Goal: Use online tool/utility: Utilize a website feature to perform a specific function

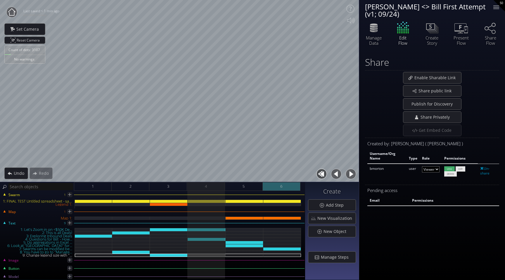
click at [285, 188] on div "6" at bounding box center [282, 186] width 38 height 9
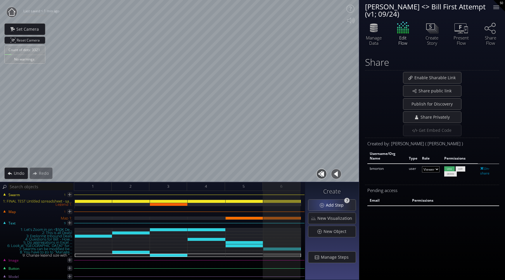
click at [326, 203] on div "Add Step" at bounding box center [331, 205] width 47 height 11
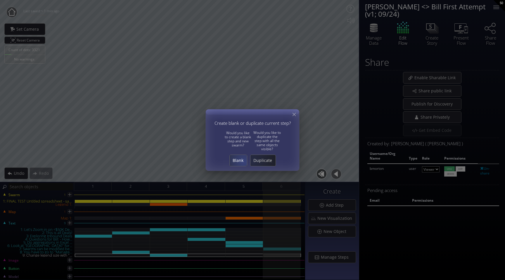
click at [242, 161] on span "Blank" at bounding box center [238, 161] width 17 height 6
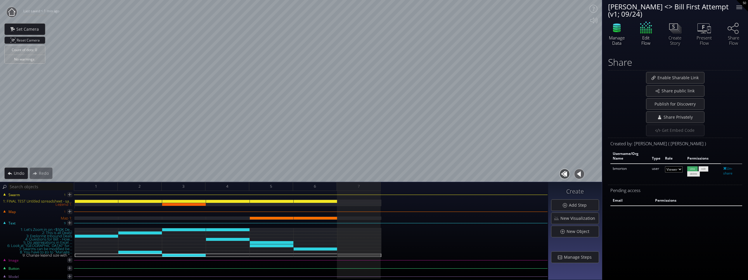
click at [505, 27] on icon at bounding box center [617, 27] width 18 height 15
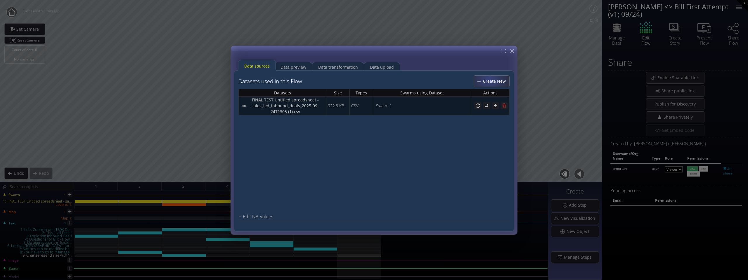
click at [491, 80] on span "Create New" at bounding box center [496, 81] width 27 height 6
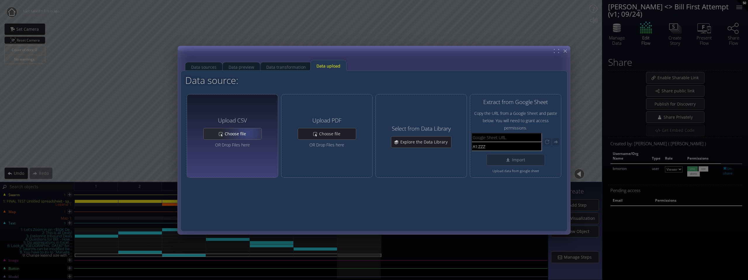
click at [247, 133] on span "Choose file" at bounding box center [236, 134] width 25 height 6
click at [208, 66] on div "Data sources" at bounding box center [203, 66] width 25 height 11
click at [237, 146] on div "OR Drop Files here" at bounding box center [232, 143] width 58 height 7
click at [235, 151] on span "sql_171_2025-10-03T1428.csv" at bounding box center [232, 152] width 43 height 7
click at [235, 158] on div "Upload CSV Choose file OR Drop Files here sql_171_2025-10-03T1428.csv" at bounding box center [232, 136] width 58 height 44
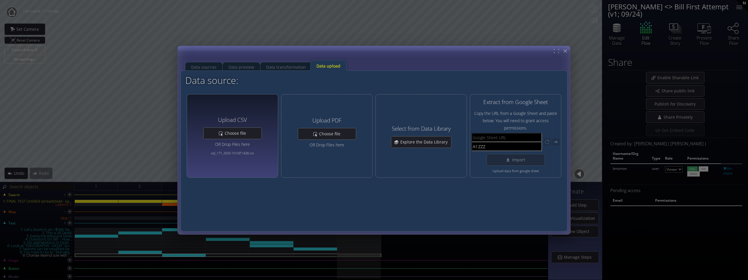
click at [236, 156] on span "sql_171_2025-10-03T1428.csv" at bounding box center [232, 152] width 43 height 7
click at [238, 132] on span "Choose file" at bounding box center [236, 133] width 25 height 6
click at [245, 131] on span "Choose file" at bounding box center [236, 133] width 25 height 6
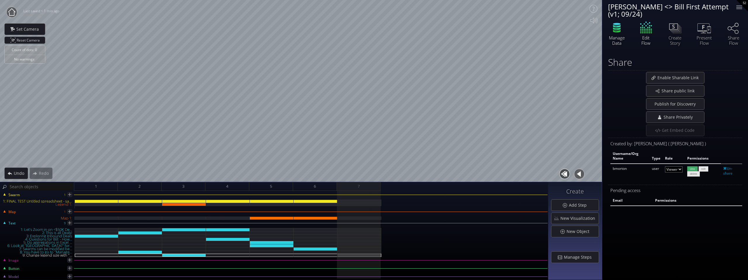
click at [505, 36] on div "Manage Data" at bounding box center [617, 40] width 20 height 11
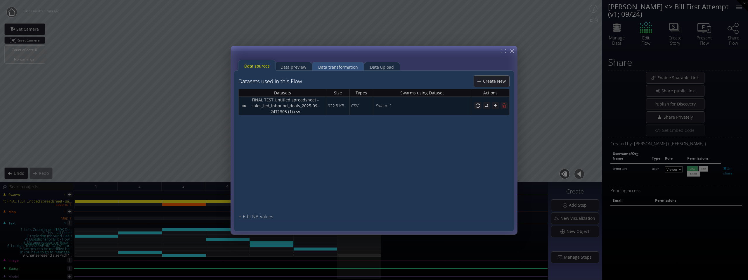
click at [329, 65] on div "Data transformation" at bounding box center [338, 66] width 40 height 11
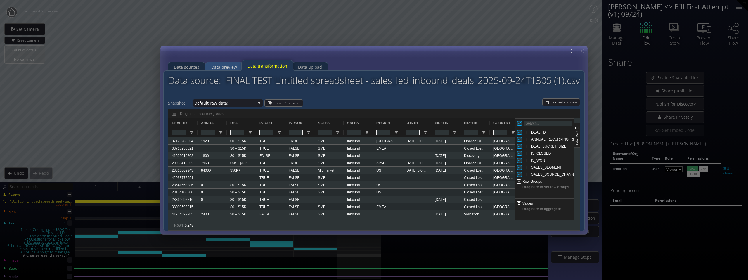
click at [228, 64] on div "Data preview" at bounding box center [224, 66] width 26 height 11
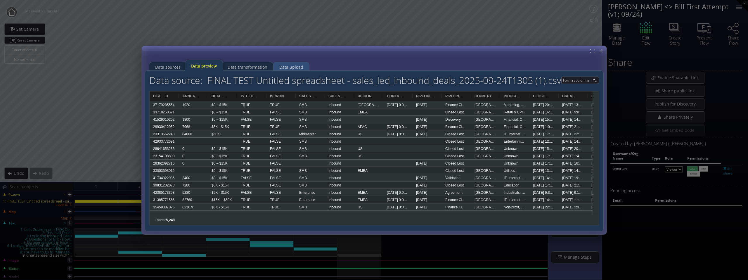
click at [287, 66] on div "Data upload" at bounding box center [291, 66] width 24 height 11
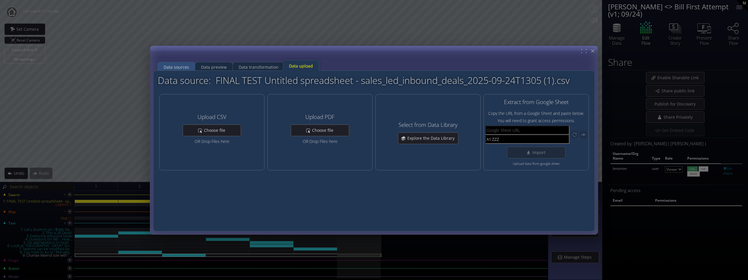
click at [182, 65] on div "Data sources" at bounding box center [176, 66] width 25 height 11
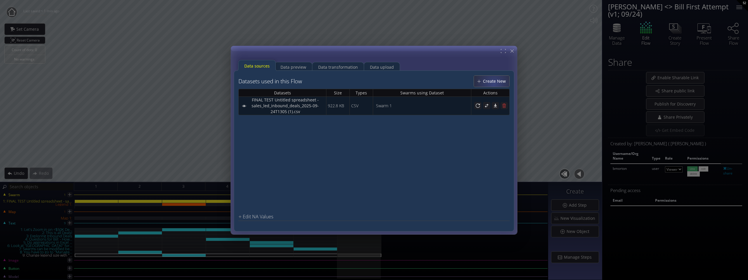
click at [496, 84] on span "Create New" at bounding box center [496, 81] width 27 height 6
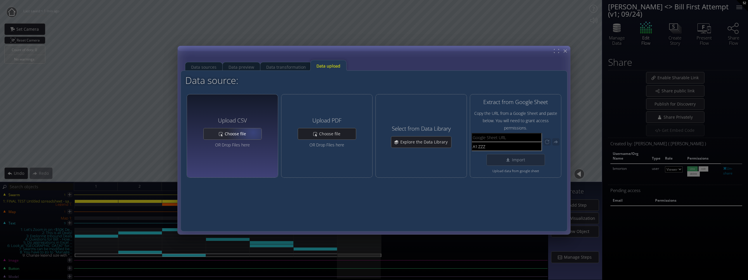
click at [252, 133] on div "Choose file" at bounding box center [233, 133] width 58 height 11
click at [505, 68] on div "Data sources Data preview Data transformation Data upload" at bounding box center [373, 63] width 383 height 15
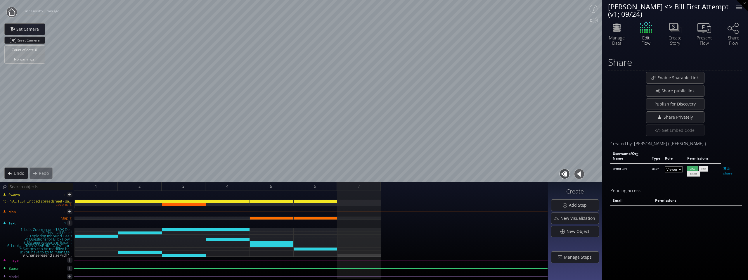
click at [9, 11] on icon at bounding box center [11, 11] width 7 height 7
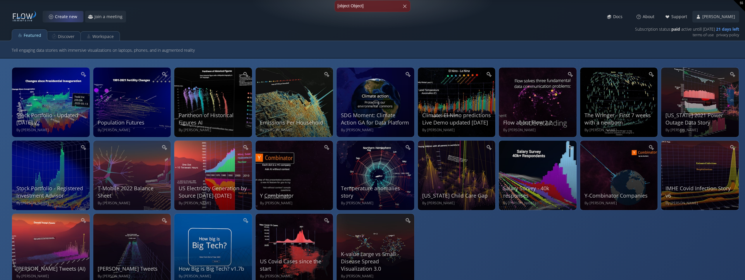
click at [69, 14] on span "Create new" at bounding box center [68, 17] width 26 height 6
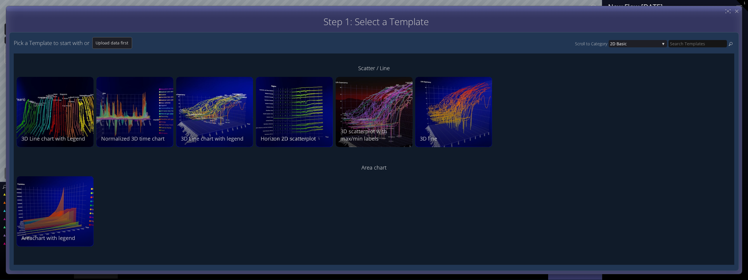
scroll to position [83, 0]
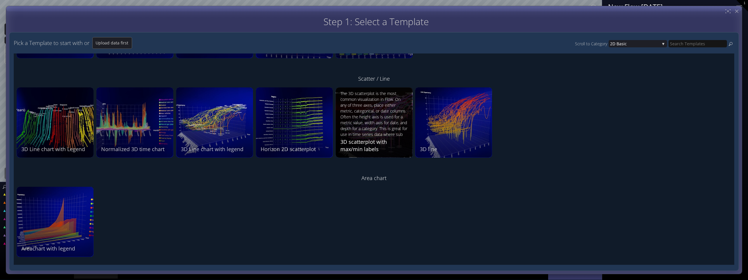
click at [389, 129] on div "The 3D scatterplot is the most common visualization in Flow. On any of three ax…" at bounding box center [374, 114] width 69 height 46
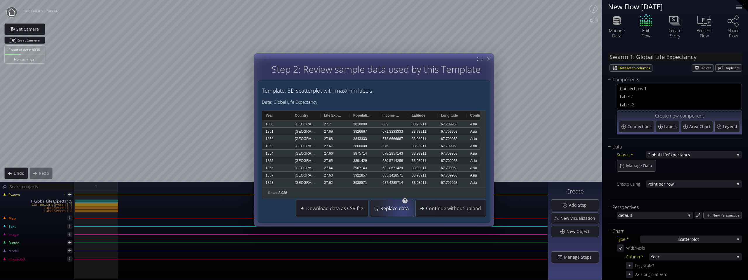
click at [400, 209] on span "Replace data" at bounding box center [396, 208] width 32 height 6
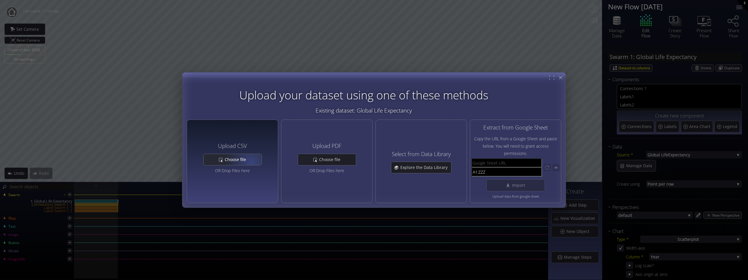
click at [245, 160] on span "Choose file" at bounding box center [236, 160] width 25 height 6
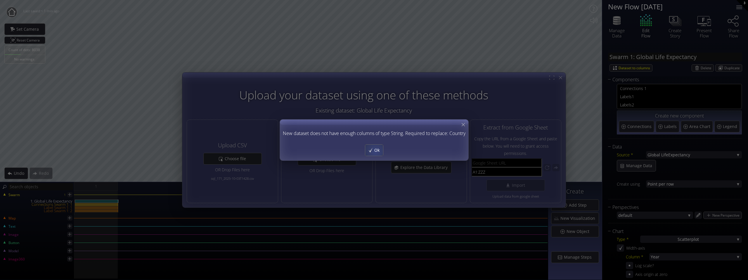
click at [375, 151] on span "Ok" at bounding box center [378, 150] width 9 height 6
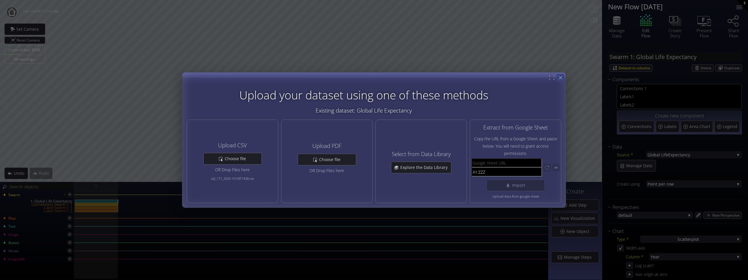
click at [561, 78] on icon at bounding box center [561, 78] width 6 height 6
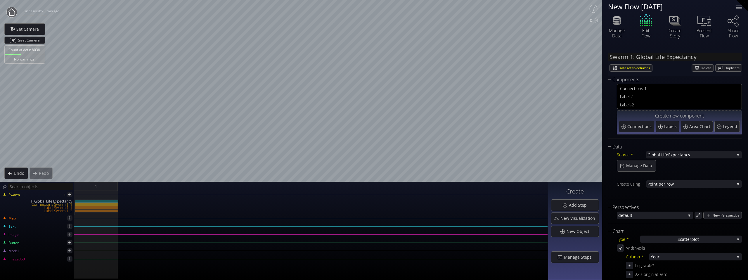
click at [11, 13] on circle at bounding box center [11, 12] width 11 height 11
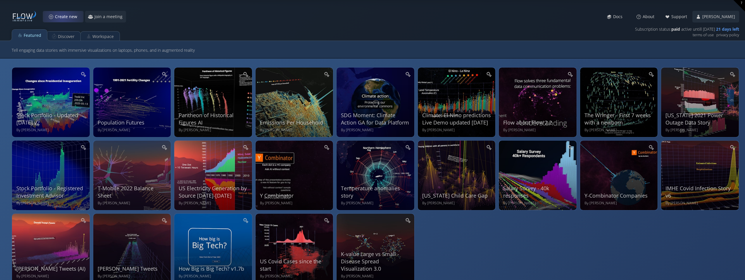
click at [63, 16] on span "Create new" at bounding box center [68, 17] width 26 height 6
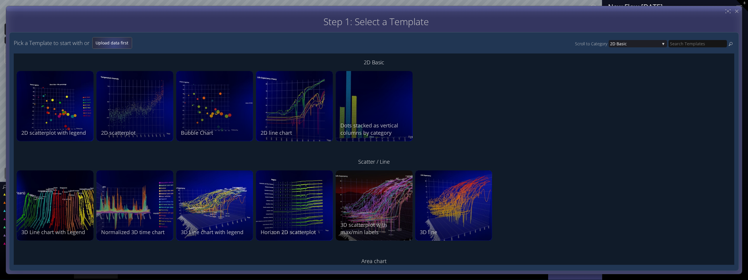
click at [117, 46] on span "Upload data first" at bounding box center [112, 43] width 39 height 6
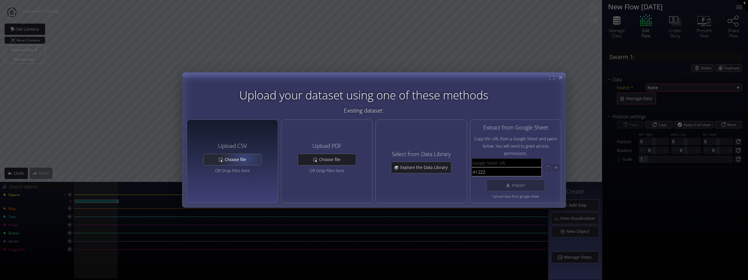
click at [245, 159] on span "Choose file" at bounding box center [236, 160] width 25 height 6
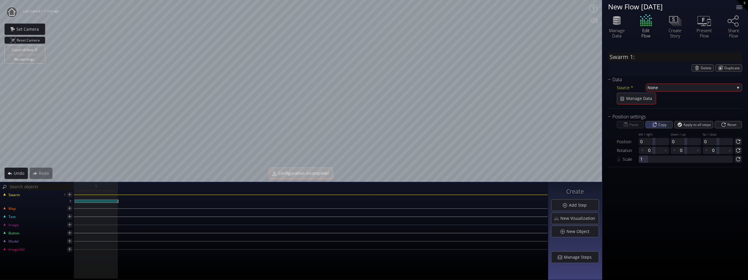
type input "Swarm 1: sql_171_2025-10-03T1428.csv"
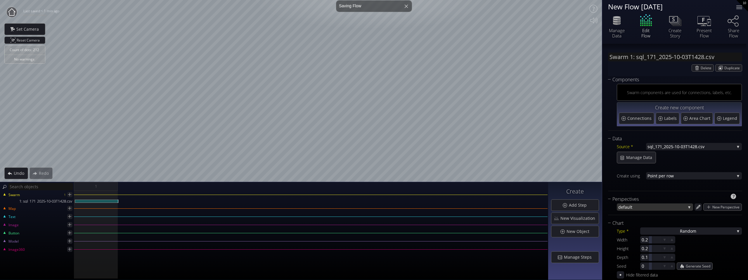
scroll to position [23, 0]
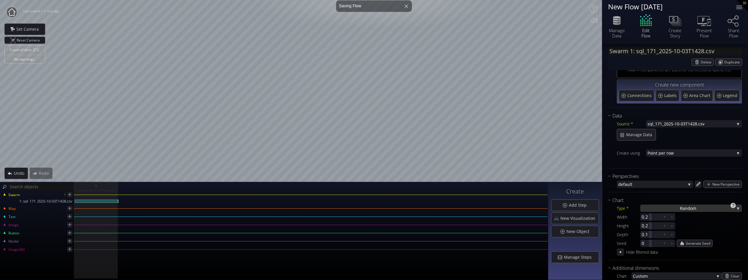
click at [708, 210] on div "Ra ndom" at bounding box center [691, 208] width 102 height 7
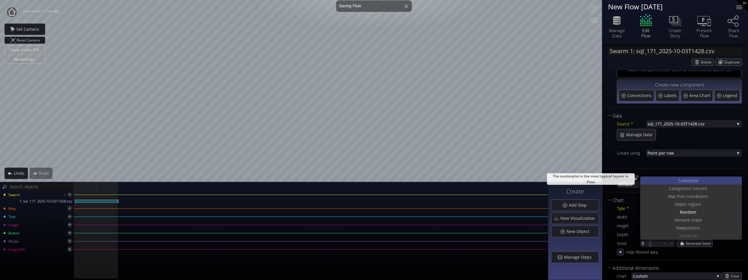
click at [694, 182] on span "catterplot" at bounding box center [690, 181] width 18 height 8
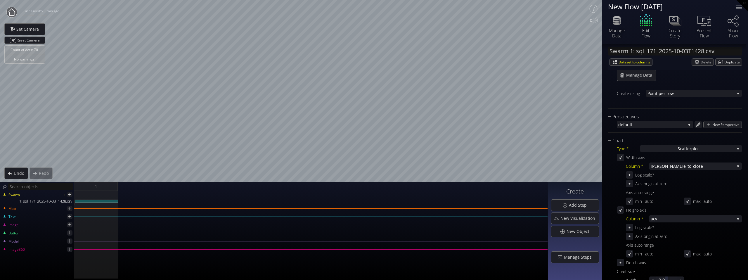
scroll to position [86, 0]
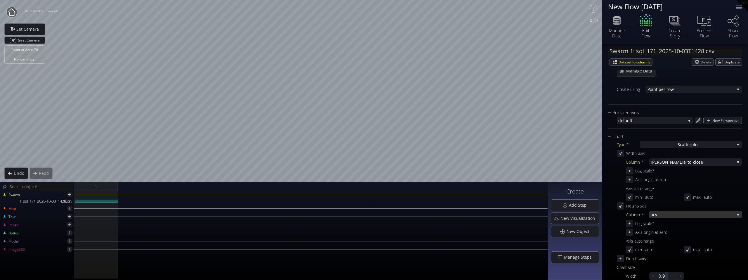
click at [678, 214] on span "acv" at bounding box center [693, 214] width 84 height 7
click at [679, 214] on span "y" at bounding box center [702, 215] width 70 height 8
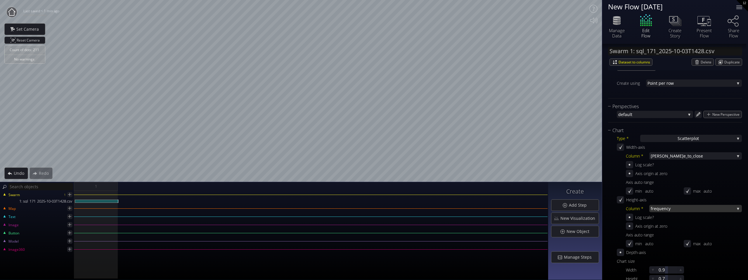
scroll to position [99, 0]
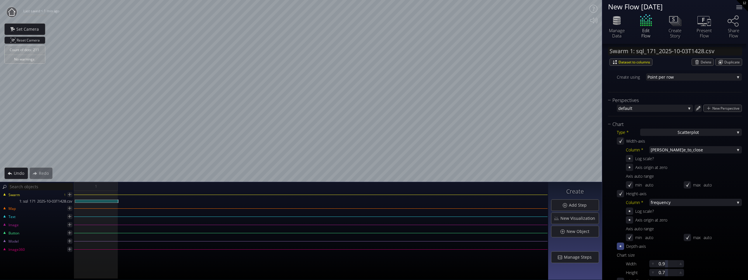
click at [623, 246] on icon at bounding box center [621, 246] width 6 height 6
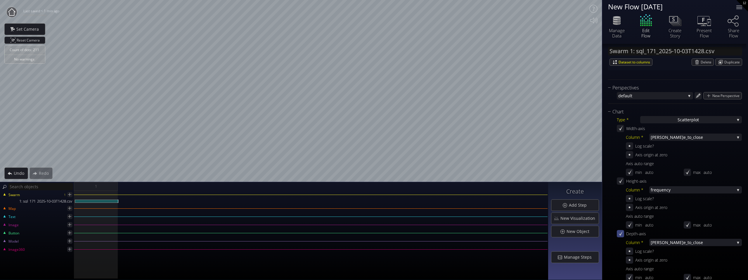
scroll to position [122, 0]
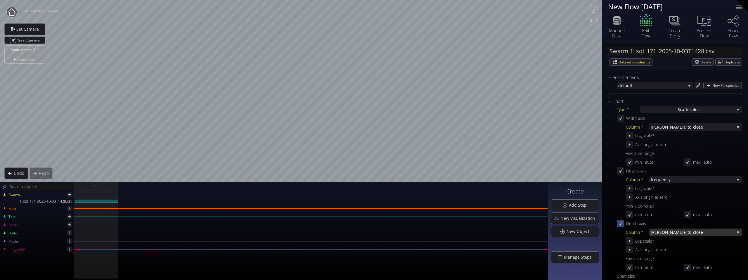
click at [684, 233] on span "e_to_close" at bounding box center [709, 232] width 51 height 7
click at [667, 238] on span "acv" at bounding box center [694, 240] width 87 height 8
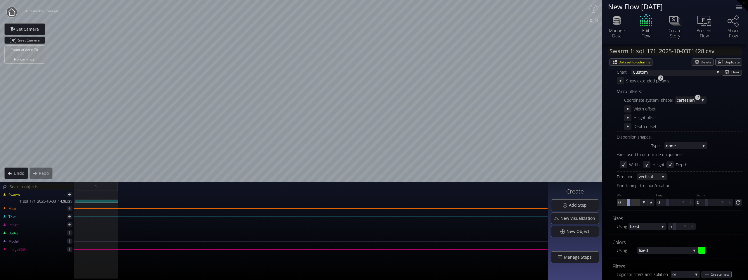
scroll to position [406, 0]
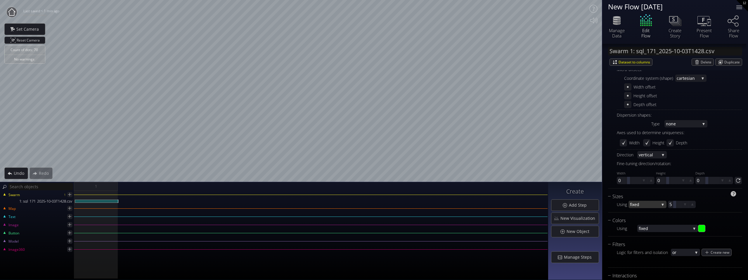
click at [662, 205] on div "fixed" at bounding box center [648, 204] width 38 height 7
click at [651, 190] on span "fixed" at bounding box center [646, 192] width 32 height 8
click at [691, 203] on icon at bounding box center [693, 205] width 6 height 6
click at [691, 203] on icon at bounding box center [692, 204] width 5 height 5
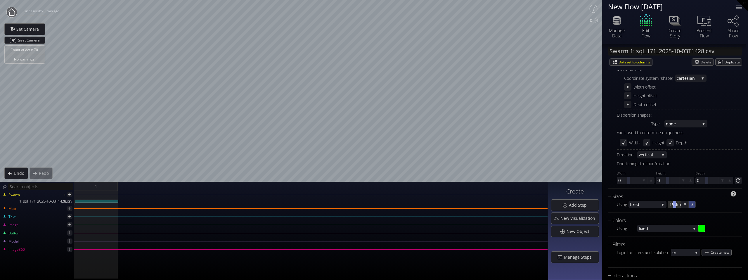
click at [691, 203] on icon at bounding box center [692, 204] width 5 height 5
click at [686, 204] on icon at bounding box center [685, 205] width 6 height 6
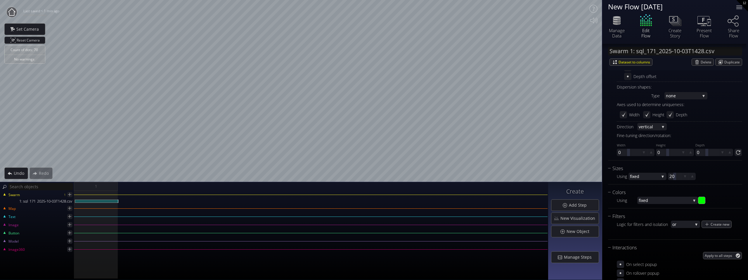
scroll to position [430, 0]
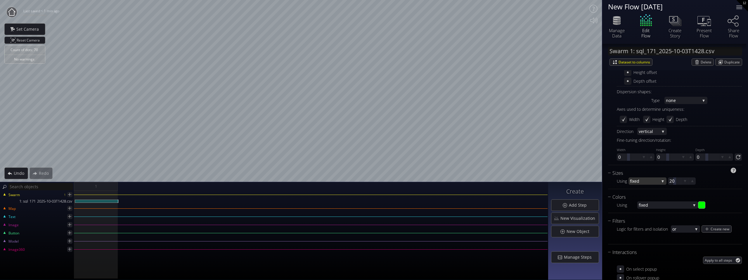
click at [650, 182] on span "fixed" at bounding box center [644, 180] width 29 height 7
click at [644, 185] on span "area scale" at bounding box center [646, 185] width 32 height 8
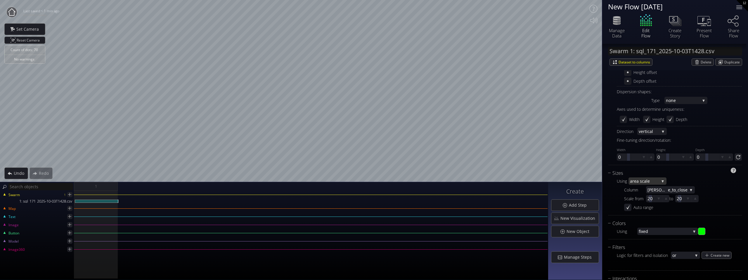
click at [652, 180] on span "area scale" at bounding box center [644, 180] width 29 height 7
click at [643, 167] on span "fixed" at bounding box center [646, 169] width 32 height 8
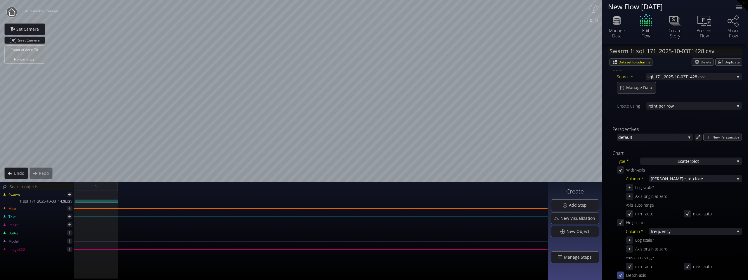
scroll to position [98, 0]
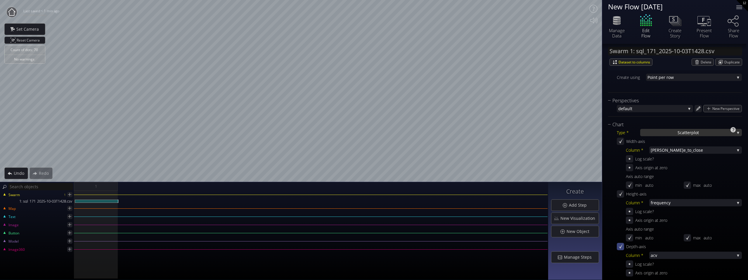
click at [700, 135] on div "S catterplot" at bounding box center [691, 132] width 102 height 7
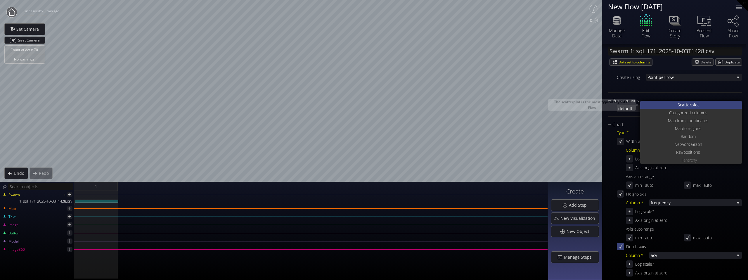
click at [680, 104] on span "catterplot" at bounding box center [689, 105] width 19 height 8
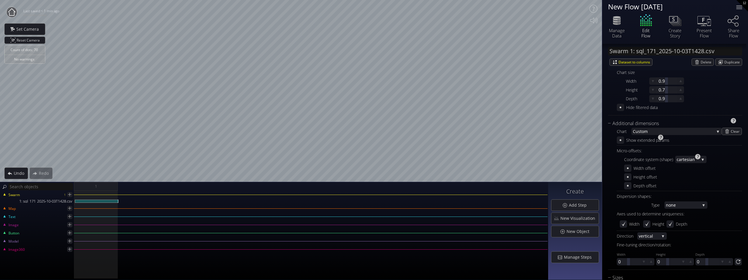
scroll to position [348, 0]
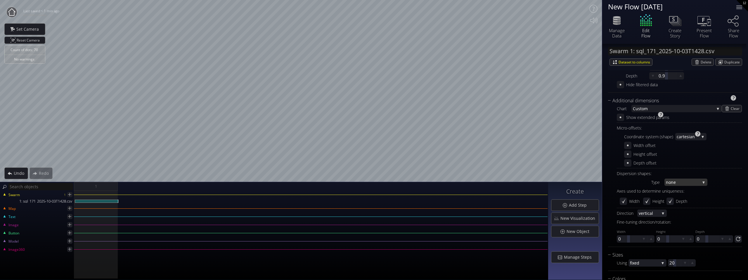
click at [700, 183] on div "none" at bounding box center [686, 182] width 43 height 7
click at [696, 184] on span "irectional" at bounding box center [685, 186] width 35 height 8
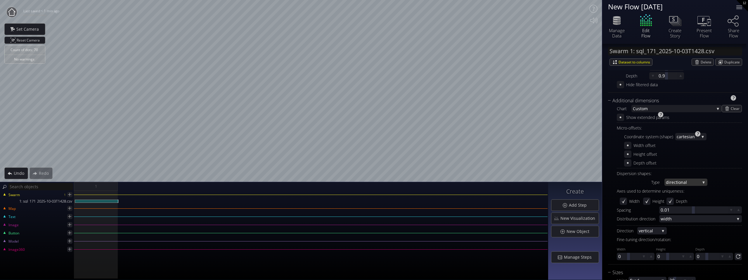
click at [693, 181] on span "irectional" at bounding box center [685, 182] width 32 height 7
click at [687, 177] on span "ity" at bounding box center [689, 178] width 28 height 8
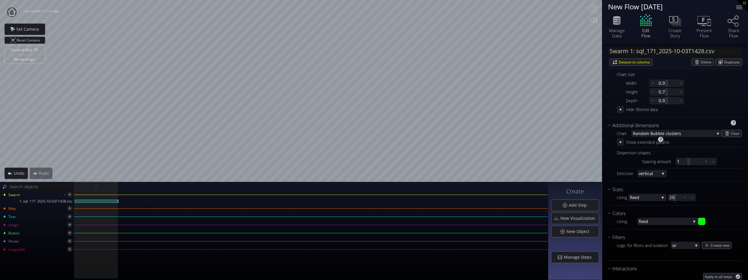
scroll to position [325, 0]
click at [684, 132] on span "e clusters" at bounding box center [688, 131] width 52 height 7
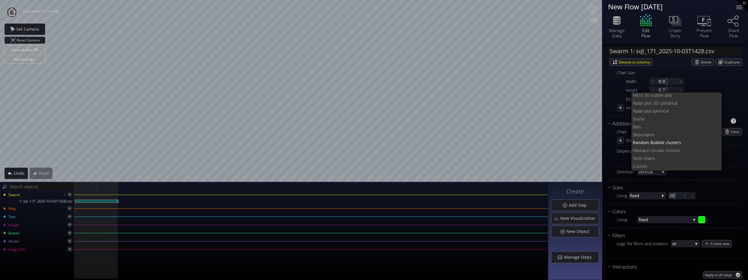
scroll to position [0, 0]
click at [678, 142] on span "e clusters" at bounding box center [689, 143] width 55 height 8
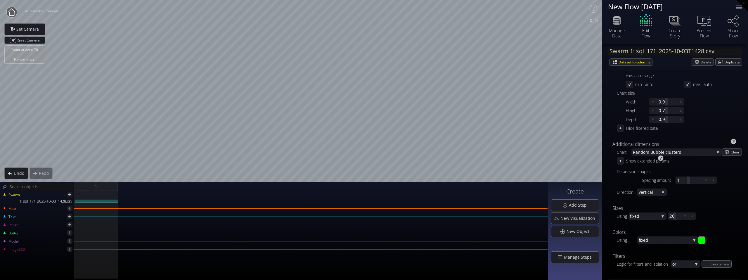
scroll to position [334, 0]
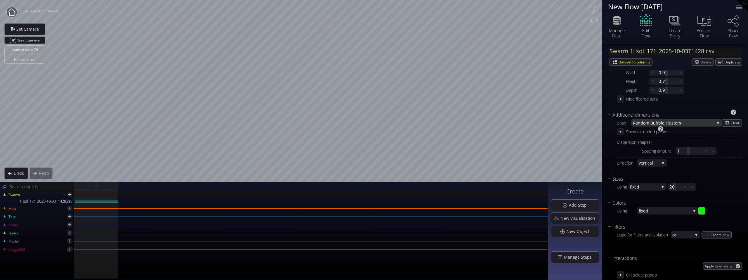
click at [690, 125] on span "e clusters" at bounding box center [688, 122] width 52 height 7
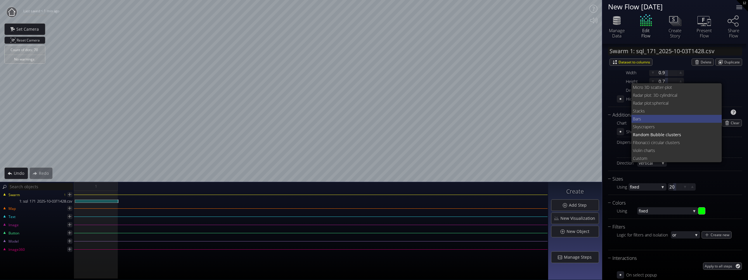
scroll to position [0, 0]
click at [668, 123] on span "kyscrapers" at bounding box center [676, 127] width 82 height 8
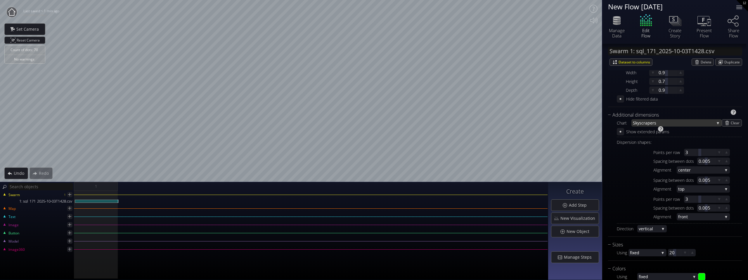
click at [682, 124] on span "kyscrapers" at bounding box center [674, 122] width 79 height 7
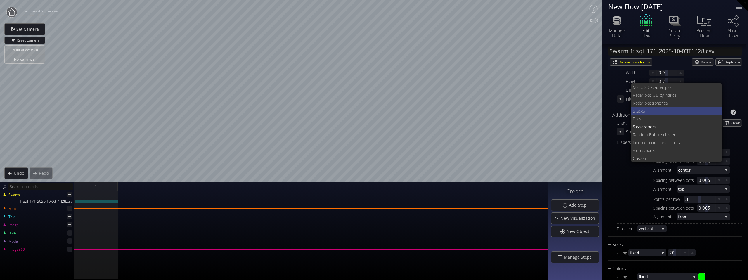
click at [667, 109] on span "acks" at bounding box center [677, 111] width 81 height 8
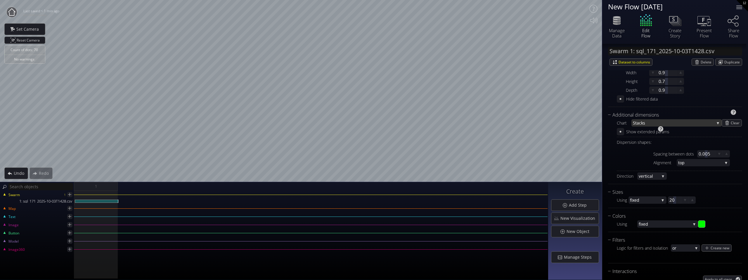
click at [673, 123] on span "acks" at bounding box center [676, 122] width 78 height 7
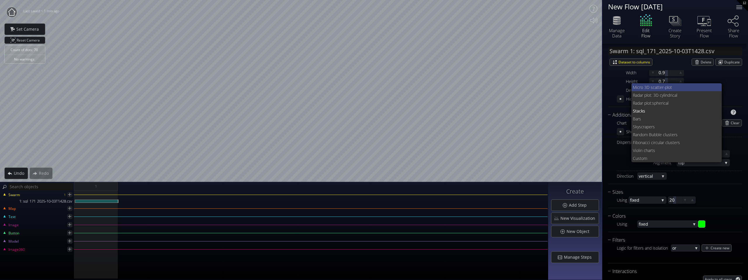
click at [665, 86] on span "atter-plot" at bounding box center [686, 87] width 63 height 8
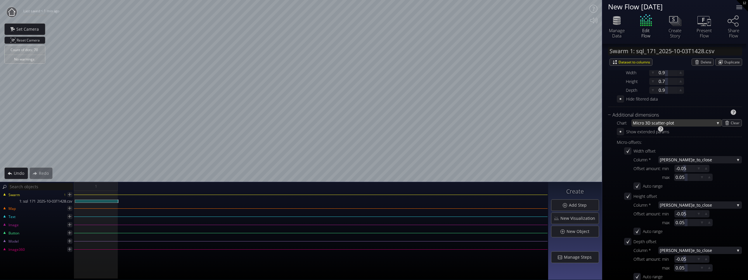
click at [677, 126] on span "atter-plot" at bounding box center [685, 122] width 59 height 7
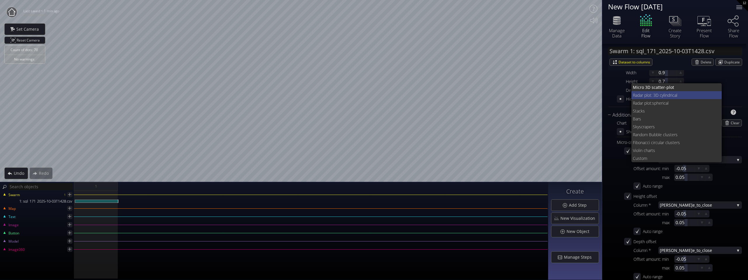
click at [666, 94] on span "ylindrical" at bounding box center [690, 95] width 56 height 8
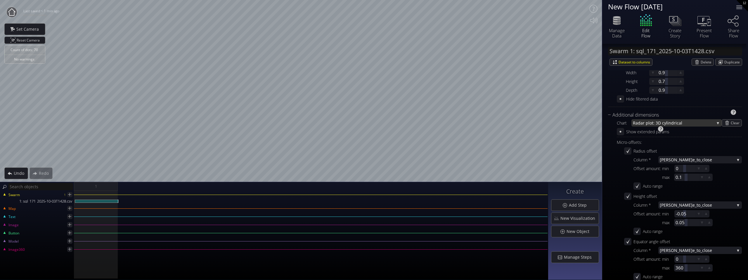
click at [677, 125] on span "ylindrical" at bounding box center [689, 122] width 50 height 7
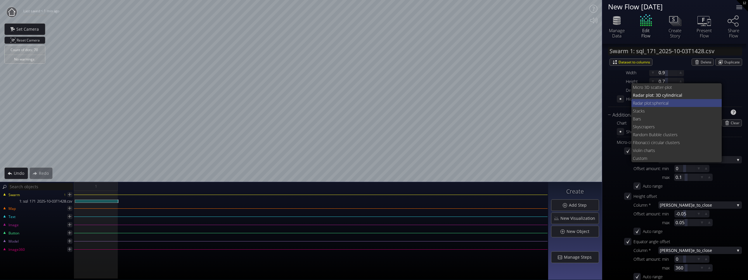
click at [663, 104] on span "spherical" at bounding box center [684, 103] width 65 height 8
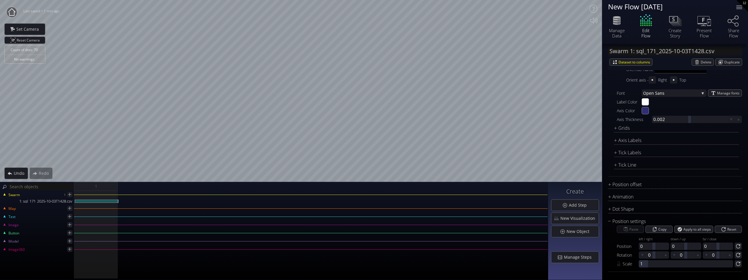
scroll to position [786, 0]
click at [617, 207] on div "Dot Shape" at bounding box center [671, 206] width 127 height 7
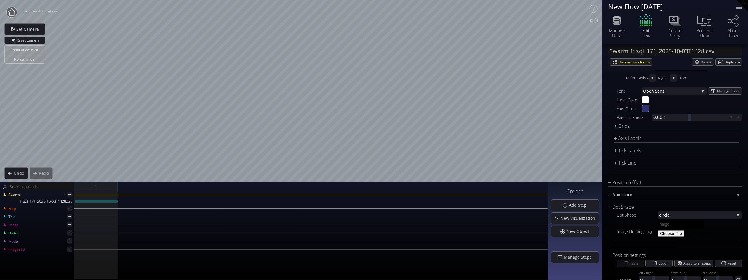
scroll to position [814, 0]
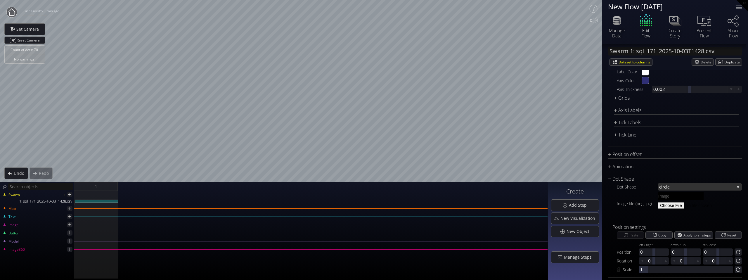
click at [682, 187] on span "rcle" at bounding box center [698, 186] width 72 height 7
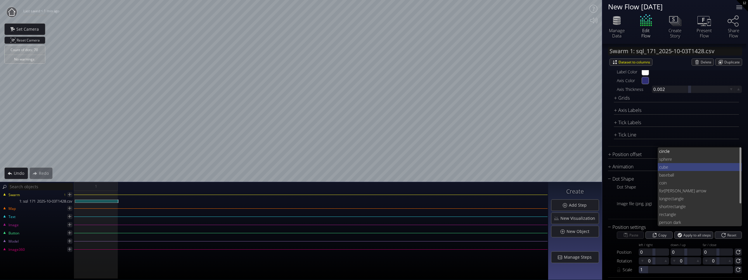
click at [674, 166] on span "cube" at bounding box center [698, 167] width 78 height 8
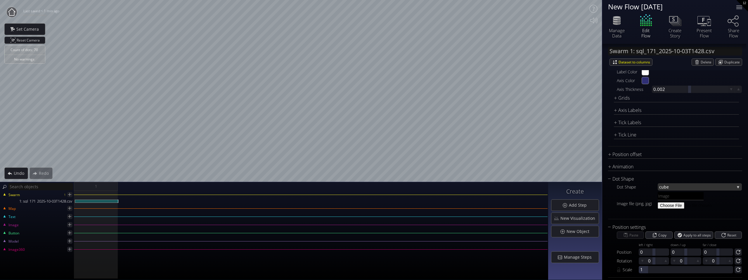
click at [681, 190] on span "cube" at bounding box center [696, 186] width 75 height 7
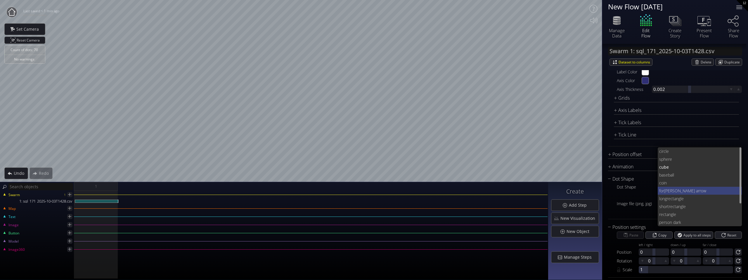
click at [678, 191] on span "[PERSON_NAME] arrow" at bounding box center [700, 191] width 73 height 8
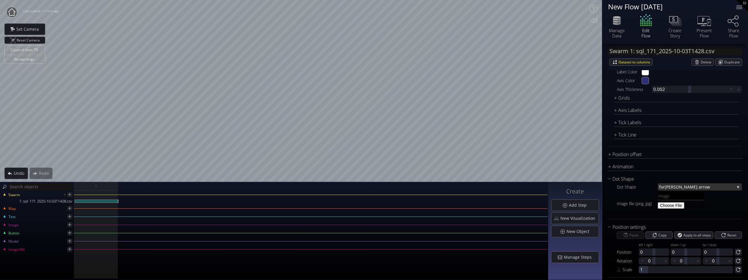
click at [675, 187] on span "[PERSON_NAME] arrow" at bounding box center [700, 186] width 70 height 7
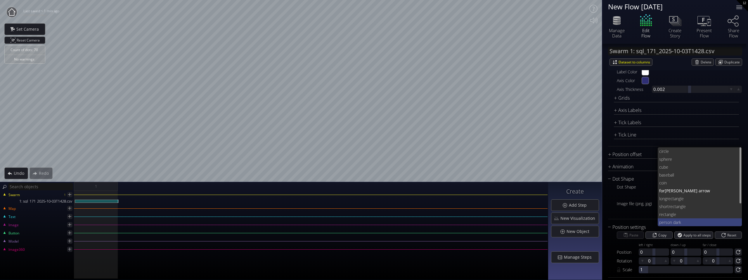
click at [679, 222] on span "erson dark" at bounding box center [700, 222] width 76 height 8
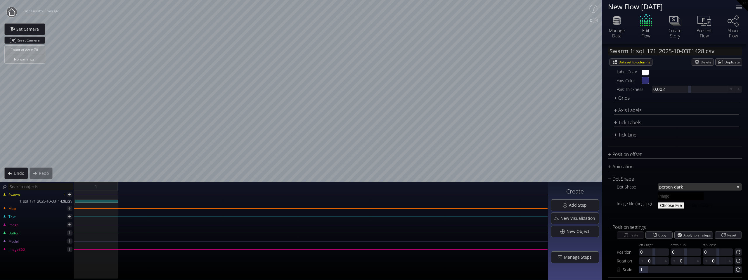
click at [680, 187] on span "erson dark" at bounding box center [698, 186] width 73 height 7
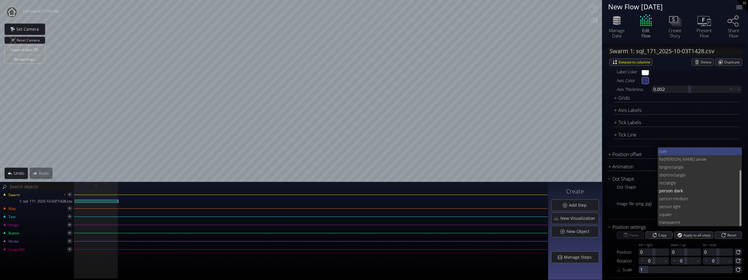
click at [685, 152] on span "coin" at bounding box center [698, 151] width 78 height 8
